Goal: Task Accomplishment & Management: Use online tool/utility

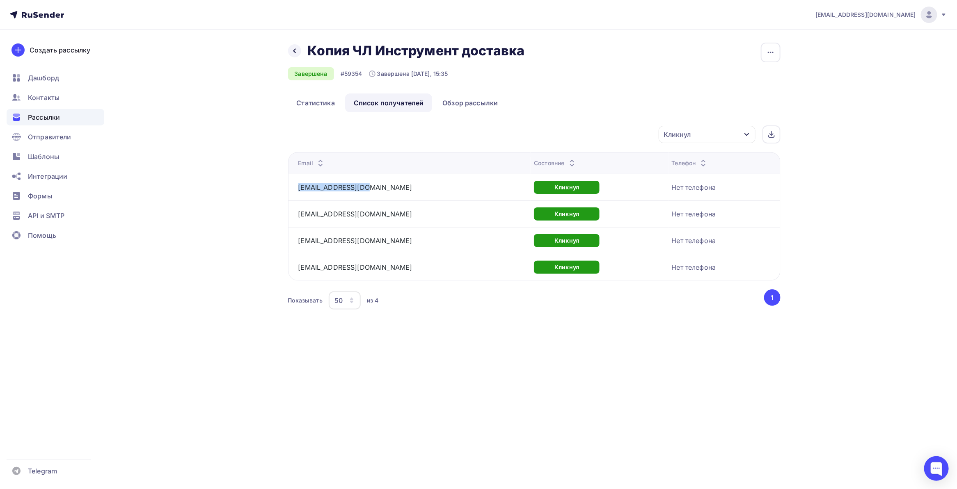
drag, startPoint x: 368, startPoint y: 186, endPoint x: 292, endPoint y: 191, distance: 75.6
click at [292, 191] on td "[EMAIL_ADDRESS][DOMAIN_NAME]" at bounding box center [409, 187] width 243 height 27
drag, startPoint x: 217, startPoint y: 222, endPoint x: 298, endPoint y: 222, distance: 81.6
click at [217, 222] on div "Назад Копия ЧЛ Инструмент доставка Копия ЧЛ Инструмент доставка Завершена #5935…" at bounding box center [478, 187] width 672 height 315
drag, startPoint x: 362, startPoint y: 216, endPoint x: 292, endPoint y: 216, distance: 70.1
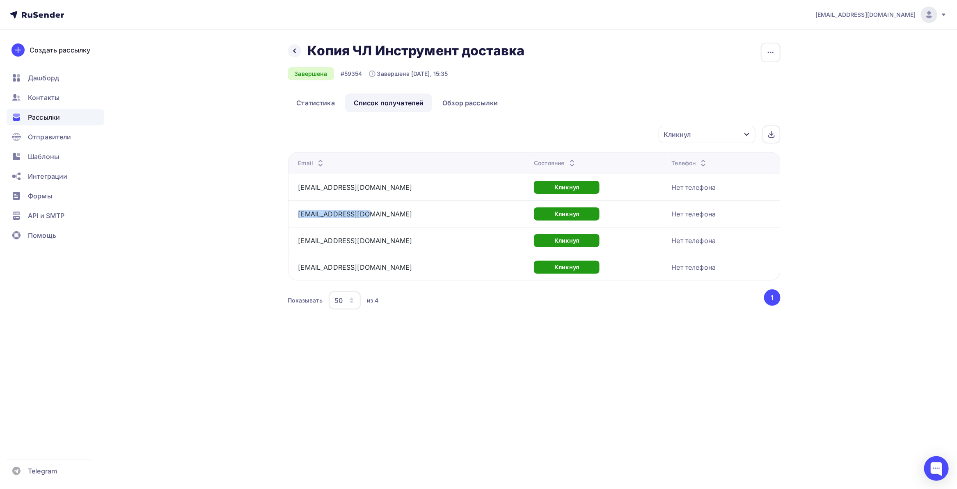
click at [292, 216] on td "[EMAIL_ADDRESS][DOMAIN_NAME]" at bounding box center [409, 214] width 243 height 27
copy link "[EMAIL_ADDRESS][DOMAIN_NAME]"
drag, startPoint x: 85, startPoint y: 372, endPoint x: 120, endPoint y: 365, distance: 35.5
click at [85, 372] on div "Создать рассылку [GEOGRAPHIC_DATA] Контакты Рассылки Отправители Шаблоны Интегр…" at bounding box center [55, 260] width 111 height 460
drag, startPoint x: 288, startPoint y: 212, endPoint x: 370, endPoint y: 251, distance: 89.7
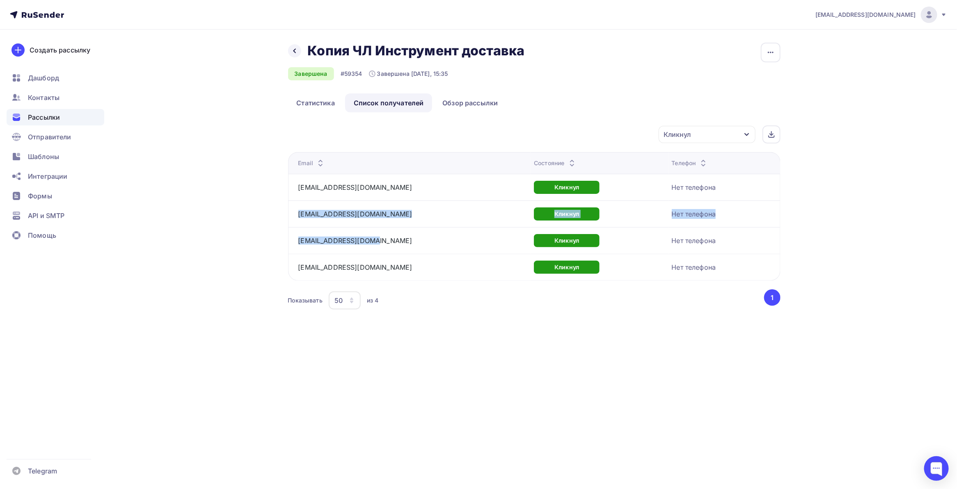
click at [370, 251] on tbody "[EMAIL_ADDRESS][DOMAIN_NAME] Кликнул Нет телефона [EMAIL_ADDRESS][DOMAIN_NAME] …" at bounding box center [534, 227] width 492 height 107
click at [206, 256] on div "Назад Копия ЧЛ Инструмент доставка Копия ЧЛ Инструмент доставка Завершена #5935…" at bounding box center [478, 187] width 672 height 315
drag, startPoint x: 361, startPoint y: 216, endPoint x: 298, endPoint y: 215, distance: 62.8
click at [296, 214] on td "[EMAIL_ADDRESS][DOMAIN_NAME]" at bounding box center [409, 214] width 243 height 27
copy link "[EMAIL_ADDRESS][DOMAIN_NAME]"
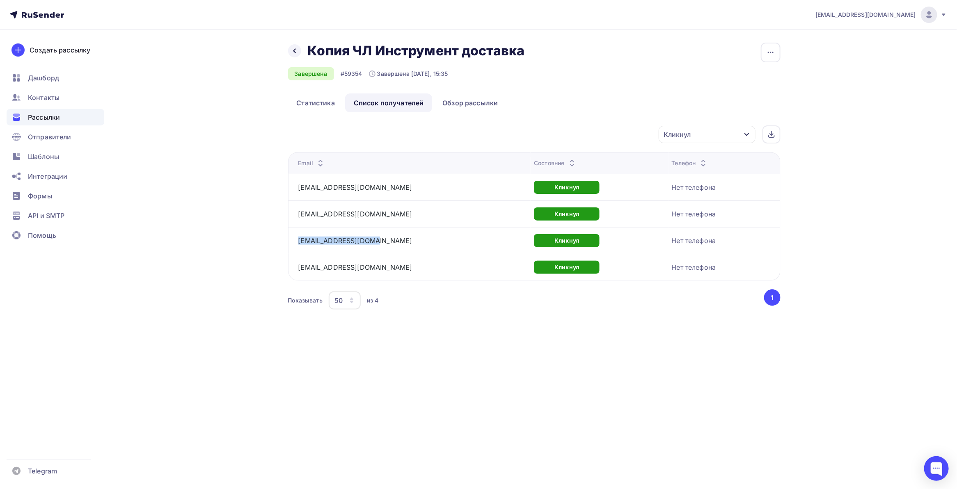
drag, startPoint x: 370, startPoint y: 245, endPoint x: 295, endPoint y: 241, distance: 74.4
click at [296, 241] on td "[EMAIL_ADDRESS][DOMAIN_NAME]" at bounding box center [409, 240] width 243 height 27
copy link "[EMAIL_ADDRESS][DOMAIN_NAME]"
click at [463, 95] on link "Обзор рассылки" at bounding box center [470, 103] width 73 height 19
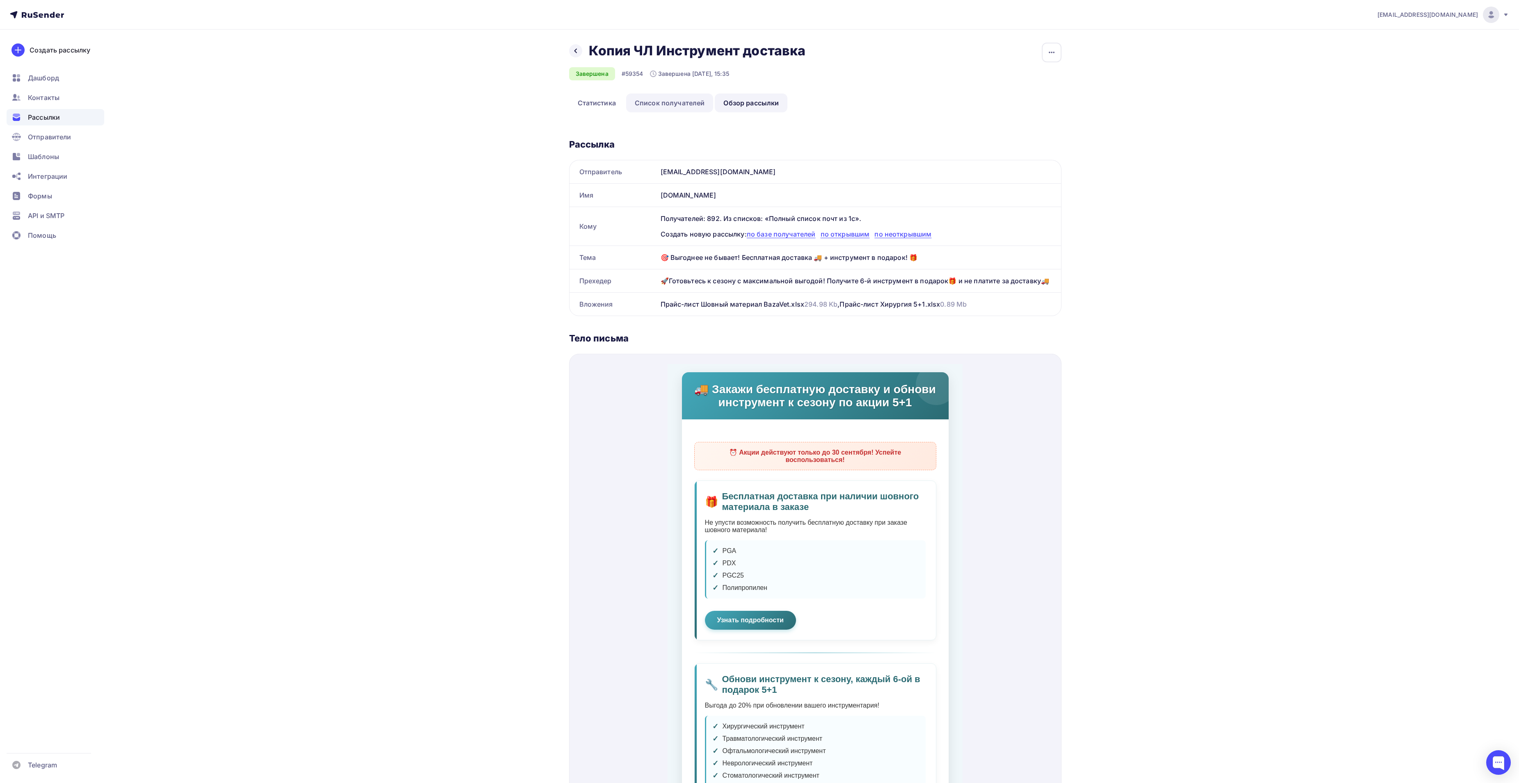
click at [676, 101] on link "Список получателей" at bounding box center [669, 103] width 87 height 19
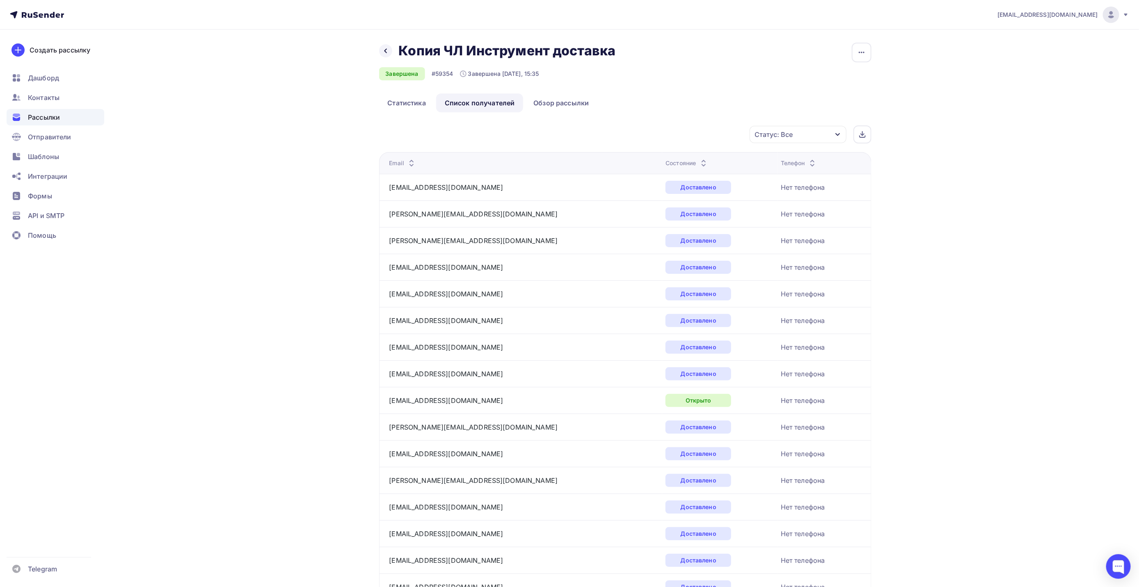
click at [816, 128] on div "Статус: Все" at bounding box center [797, 134] width 97 height 17
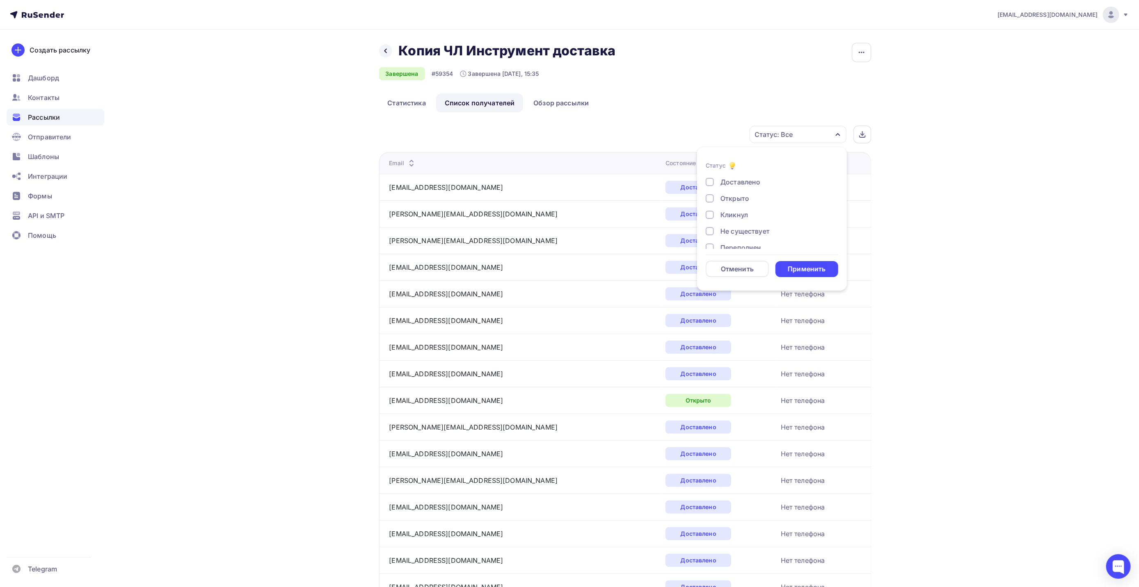
click at [722, 215] on div "Кликнул" at bounding box center [733, 215] width 27 height 10
click at [797, 263] on div "Применить" at bounding box center [806, 269] width 63 height 16
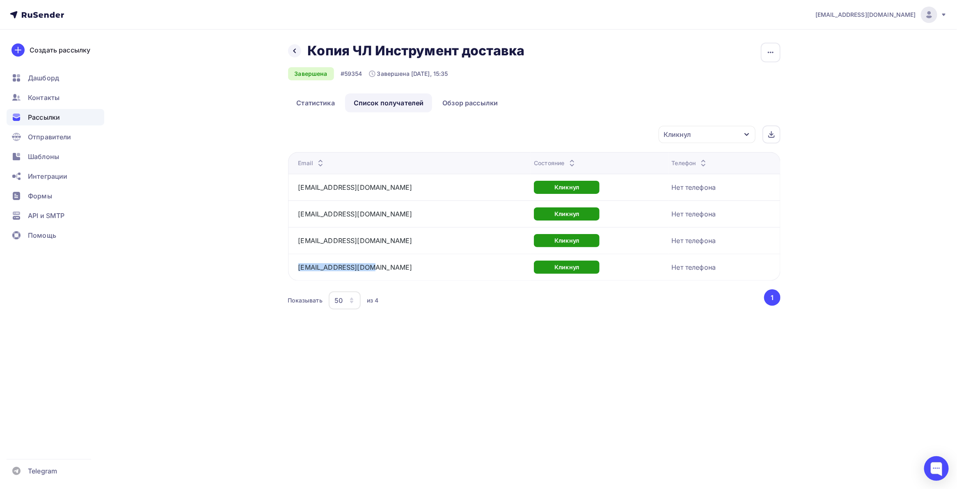
drag, startPoint x: 291, startPoint y: 265, endPoint x: 379, endPoint y: 272, distance: 87.6
click at [379, 272] on td "[EMAIL_ADDRESS][DOMAIN_NAME]" at bounding box center [409, 267] width 243 height 27
copy link "[EMAIL_ADDRESS][DOMAIN_NAME]"
click at [49, 75] on span "Дашборд" at bounding box center [43, 78] width 31 height 10
